Goal: Task Accomplishment & Management: Use online tool/utility

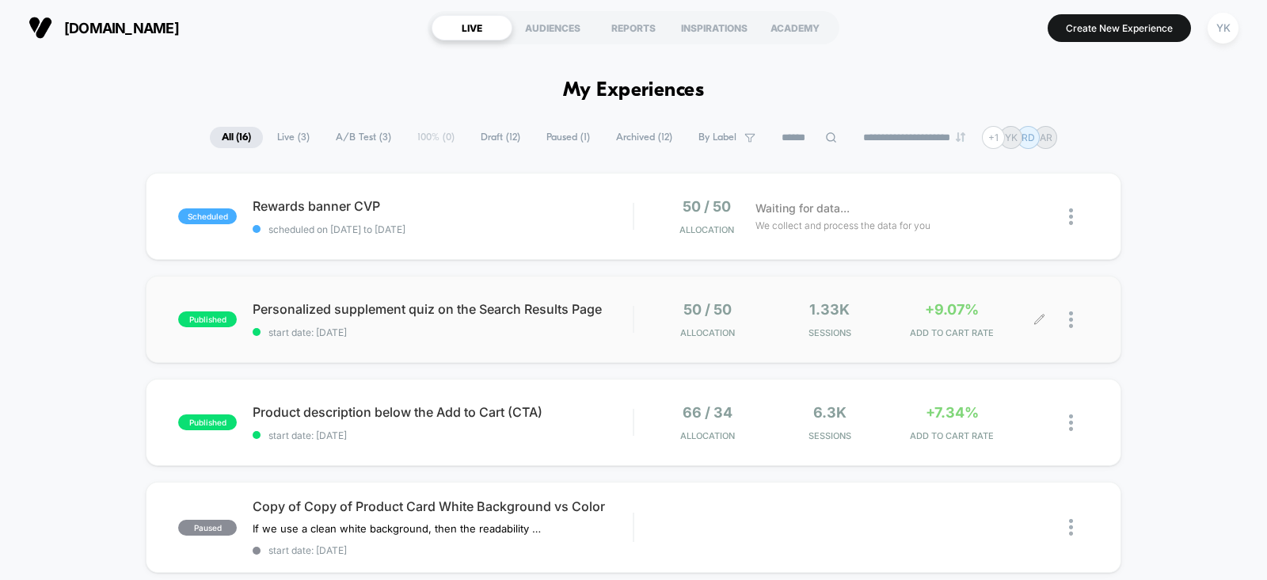
click at [922, 318] on div "+9.07% ADD TO CART RATE" at bounding box center [952, 319] width 115 height 37
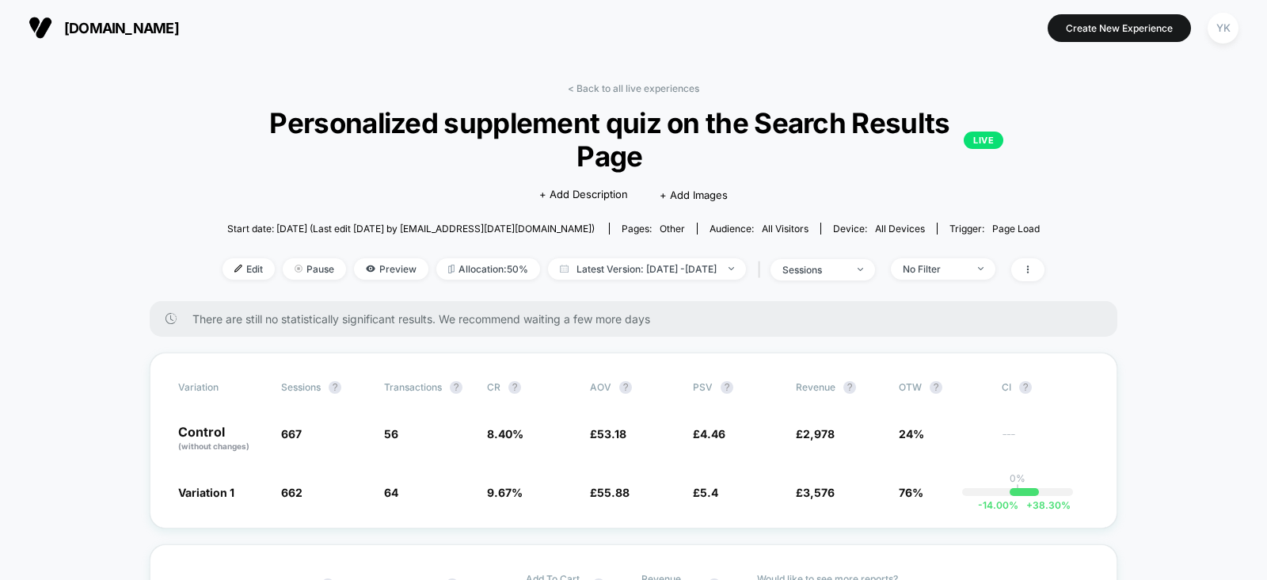
click at [98, 28] on span "[DOMAIN_NAME]" at bounding box center [121, 28] width 115 height 17
